Goal: Information Seeking & Learning: Learn about a topic

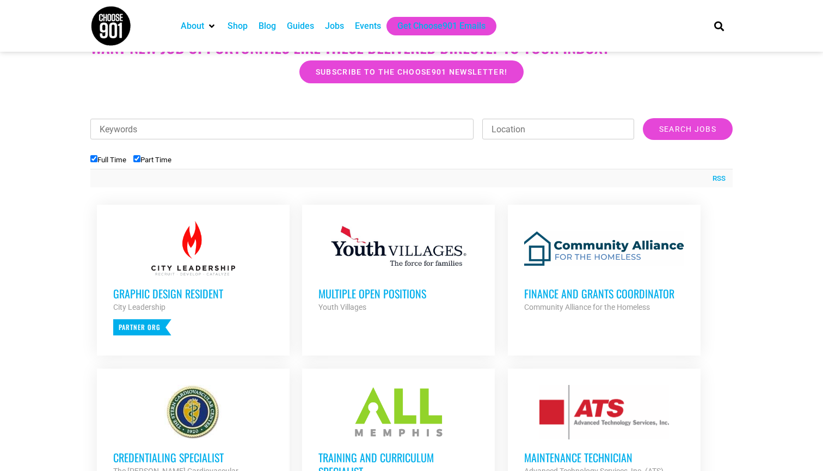
scroll to position [295, 0]
click at [393, 294] on h3 "Multiple Open Positions" at bounding box center [398, 293] width 160 height 14
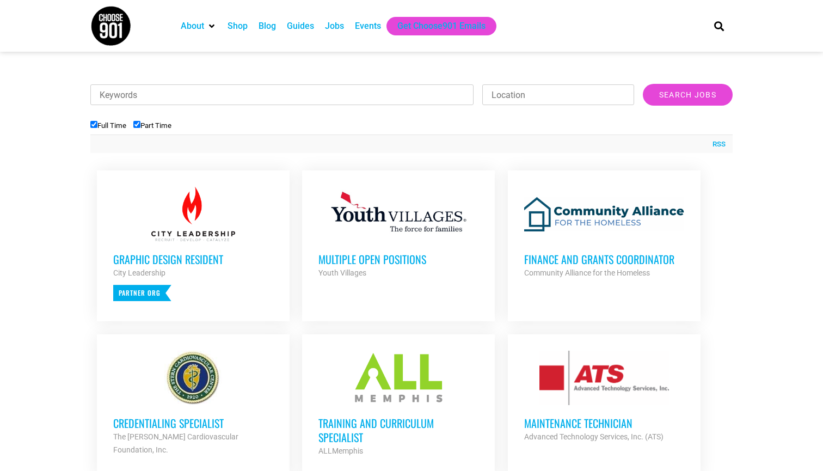
scroll to position [336, 0]
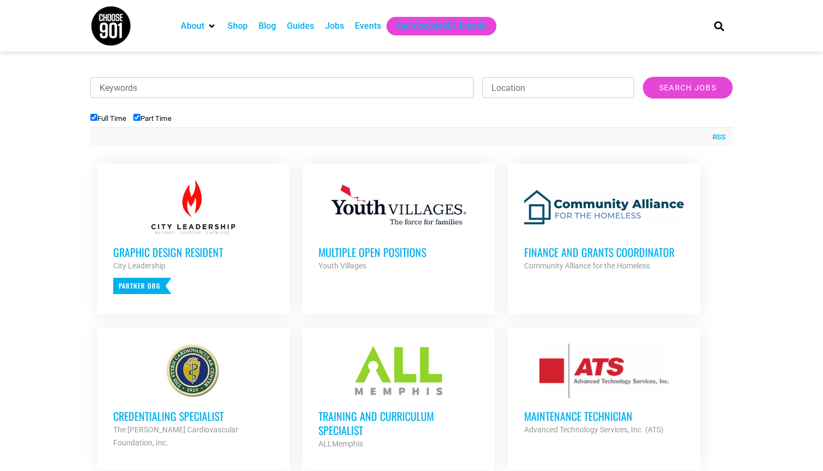
click at [581, 203] on div at bounding box center [604, 207] width 160 height 54
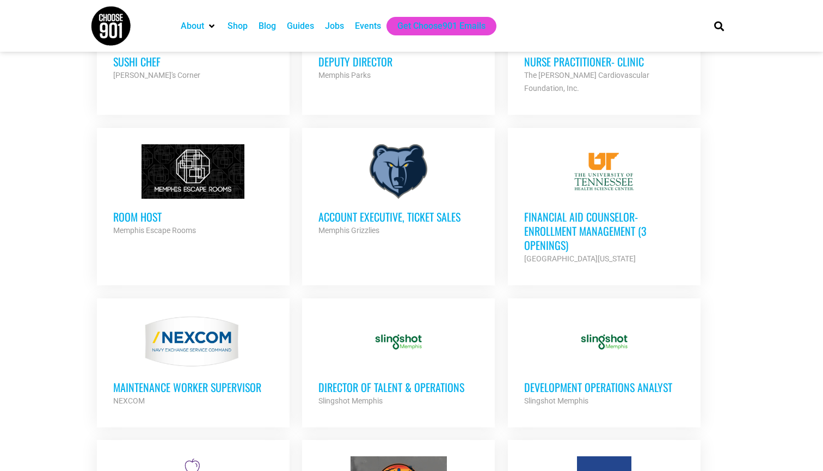
scroll to position [776, 0]
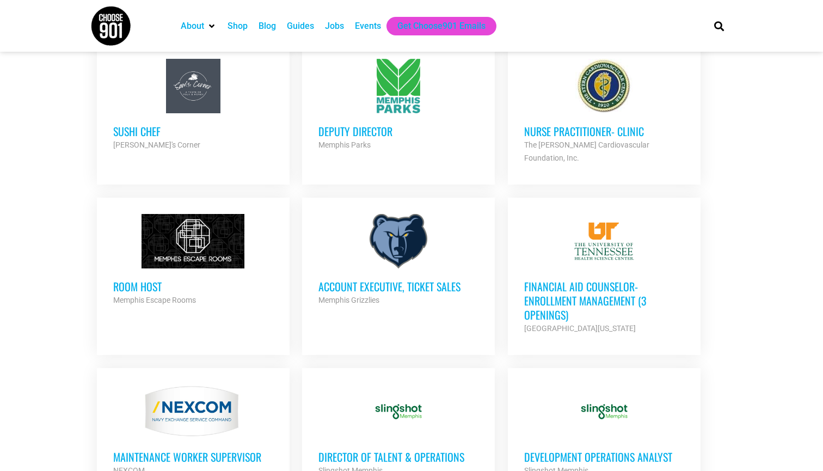
click at [578, 284] on h3 "Financial Aid Counselor-Enrollment Management (3 Openings)" at bounding box center [604, 300] width 160 height 42
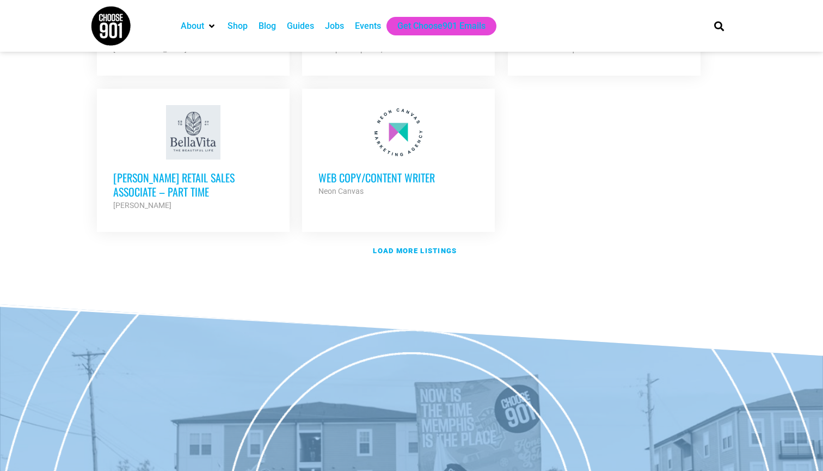
scroll to position [1331, 0]
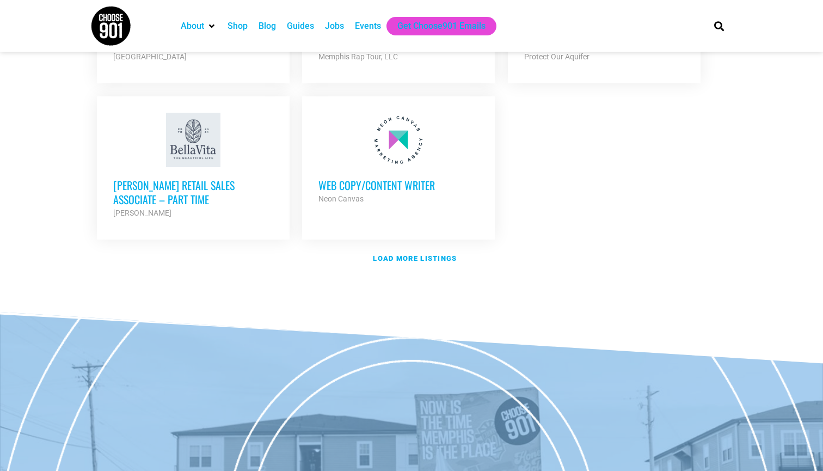
click at [407, 178] on h3 "Web Copy/Content Writer" at bounding box center [398, 185] width 160 height 14
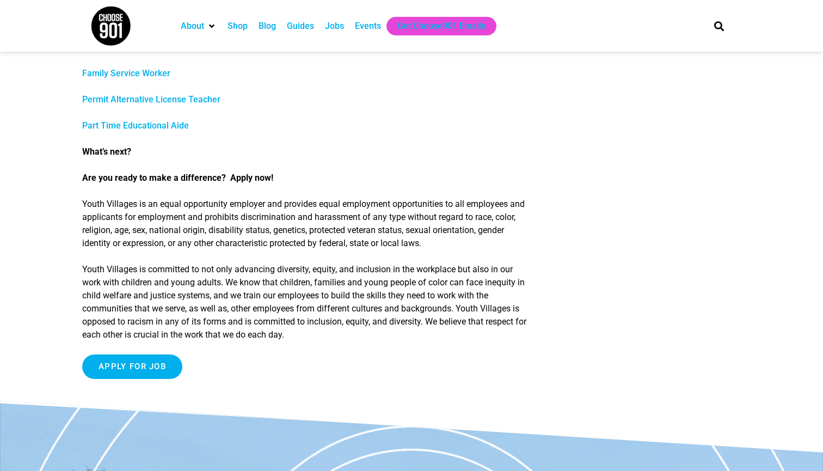
scroll to position [573, 0]
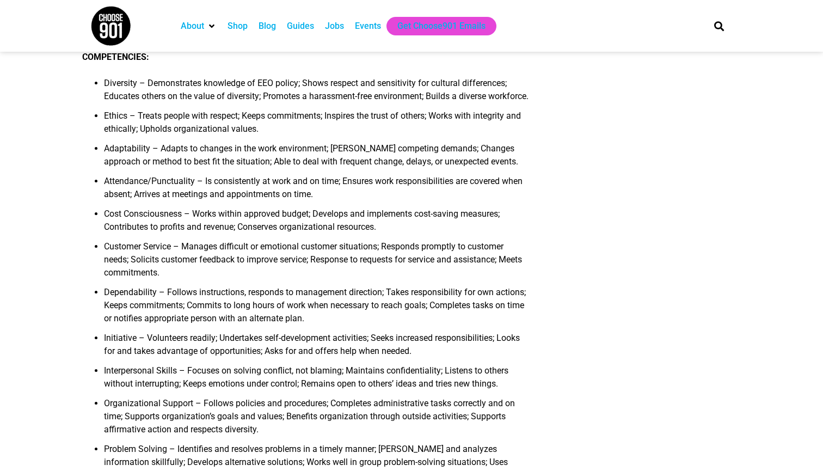
scroll to position [932, 0]
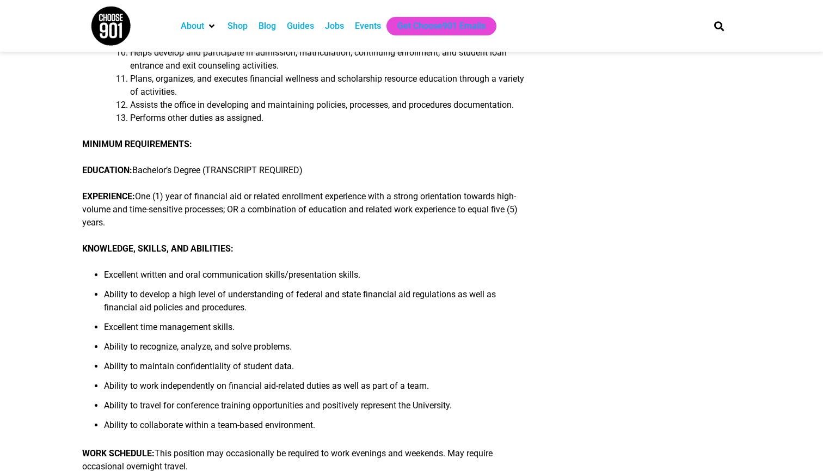
scroll to position [415, 0]
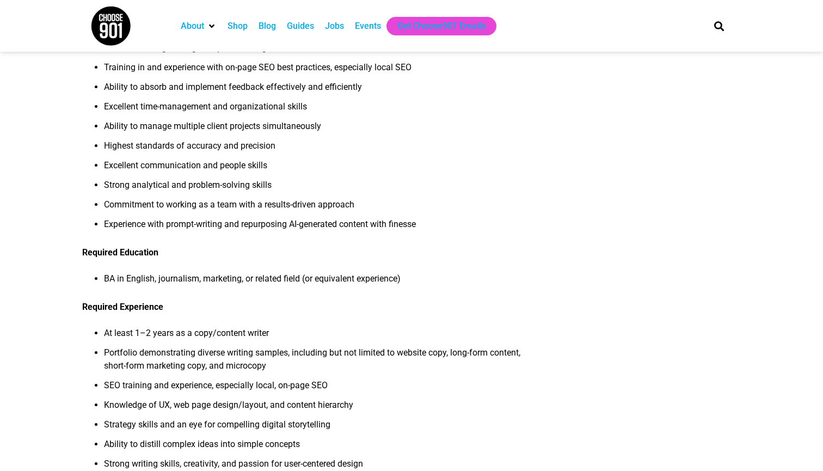
scroll to position [509, 0]
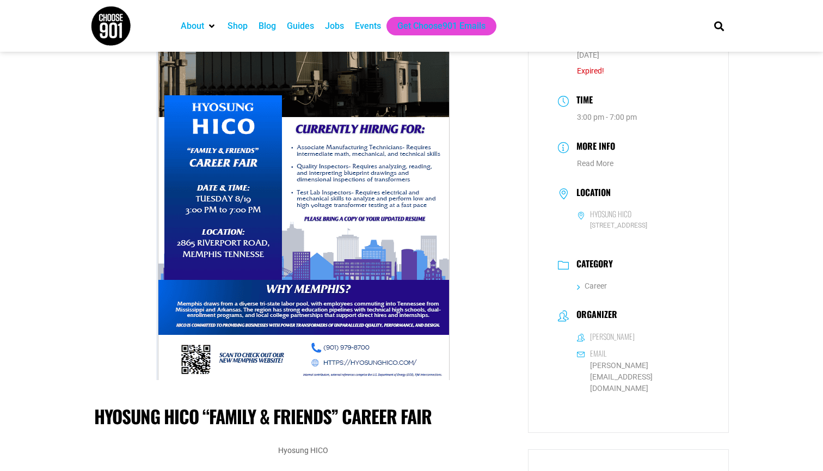
scroll to position [63, 0]
